Goal: Find specific page/section: Find specific page/section

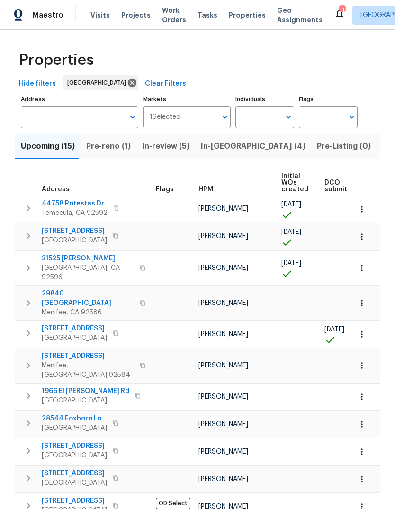
click at [201, 16] on span "Tasks" at bounding box center [208, 15] width 20 height 7
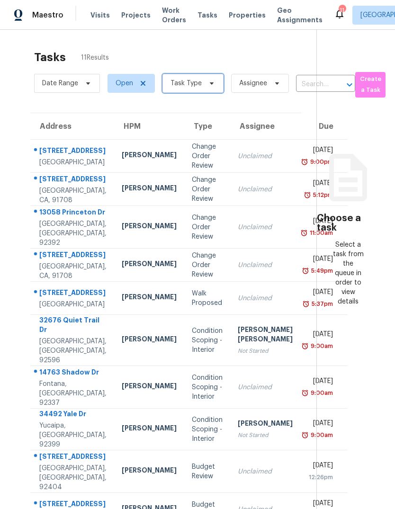
click at [205, 87] on span at bounding box center [210, 84] width 10 height 8
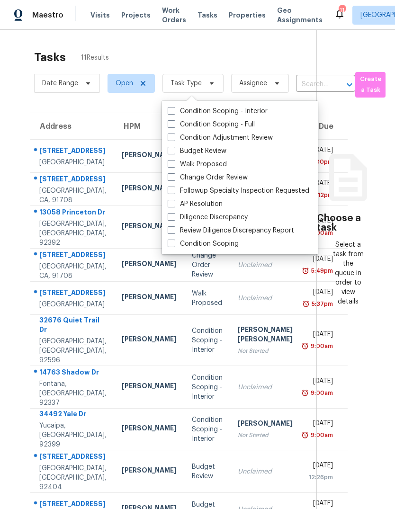
click at [210, 150] on label "Budget Review" at bounding box center [197, 150] width 59 height 9
click at [174, 150] on input "Budget Review" at bounding box center [171, 149] width 6 height 6
checkbox input "true"
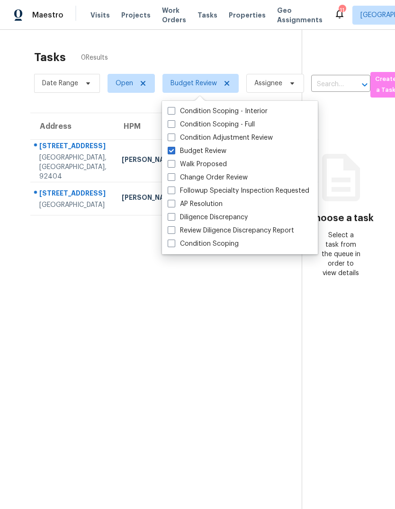
click at [76, 342] on section "Tasks 0 Results Date Range Open Budget Review Assignee ​ Create a Task Address …" at bounding box center [158, 292] width 287 height 494
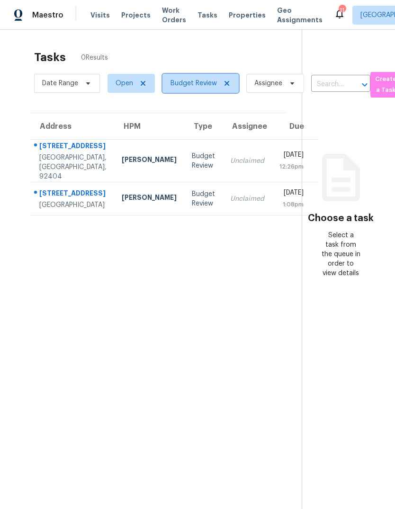
click at [229, 87] on icon at bounding box center [227, 84] width 8 height 8
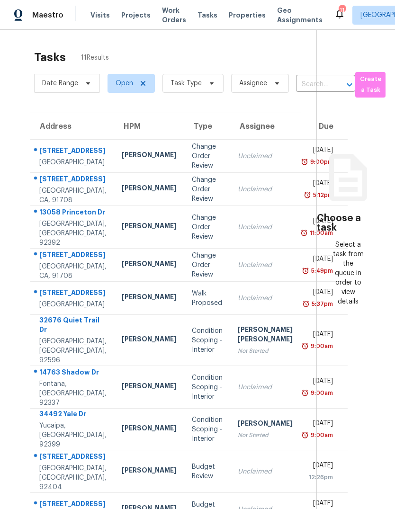
click at [98, 15] on span "Visits" at bounding box center [99, 14] width 19 height 9
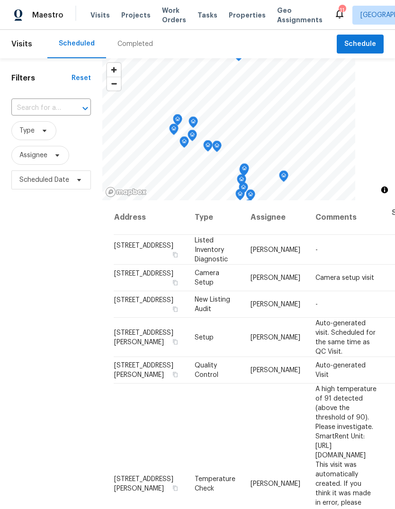
click at [144, 45] on div "Completed" at bounding box center [135, 43] width 36 height 9
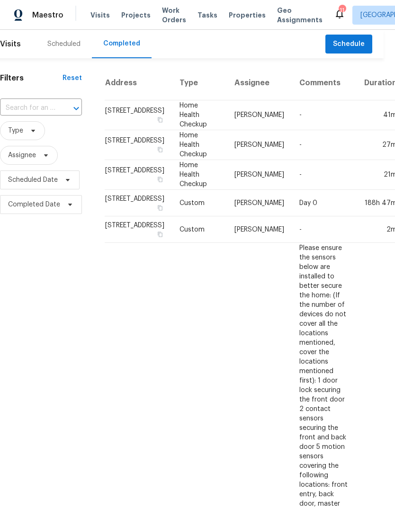
scroll to position [0, 11]
click at [73, 45] on div "Scheduled" at bounding box center [63, 43] width 33 height 9
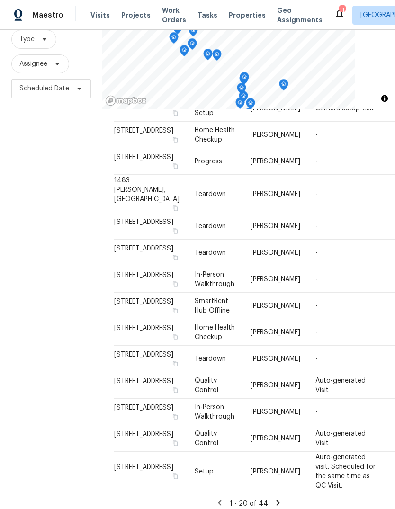
scroll to position [36, 0]
